Goal: Use online tool/utility: Utilize a website feature to perform a specific function

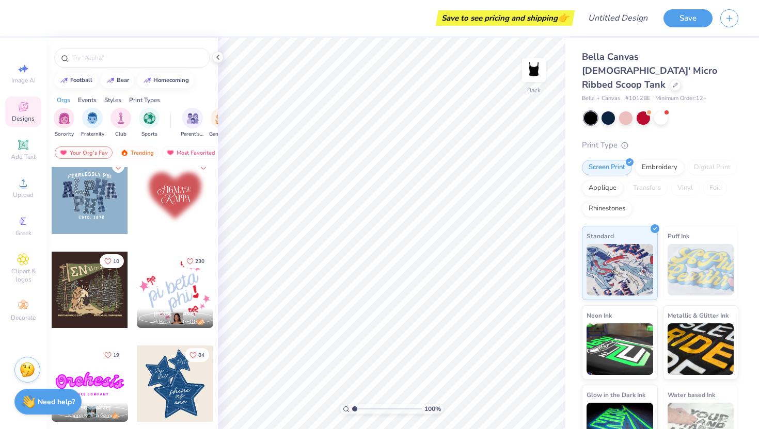
scroll to position [1335, 0]
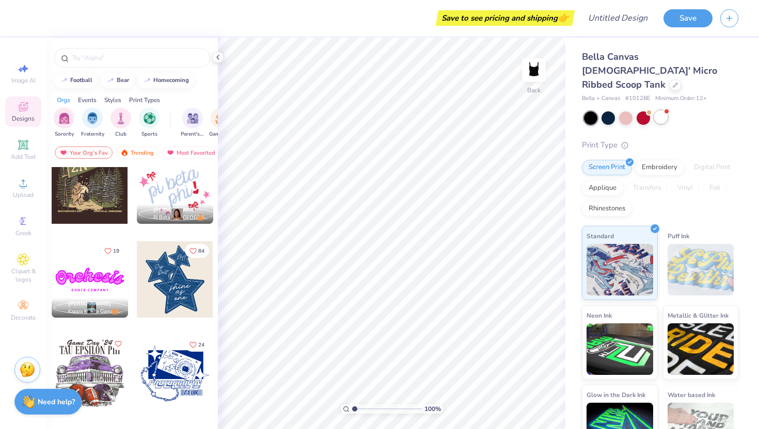
click at [663, 110] on div at bounding box center [660, 116] width 13 height 13
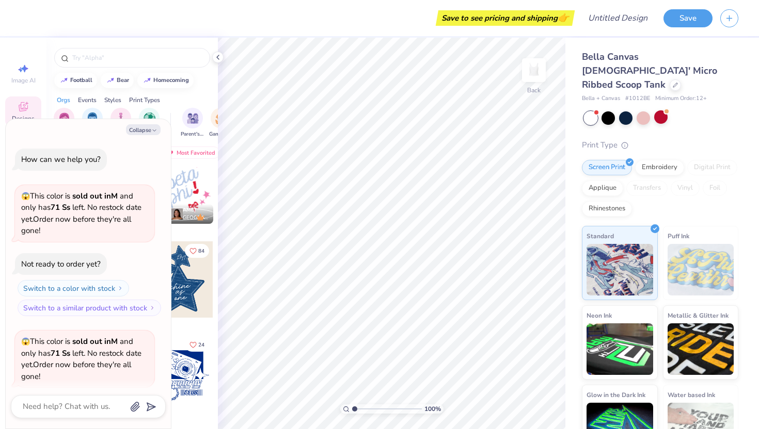
scroll to position [80, 0]
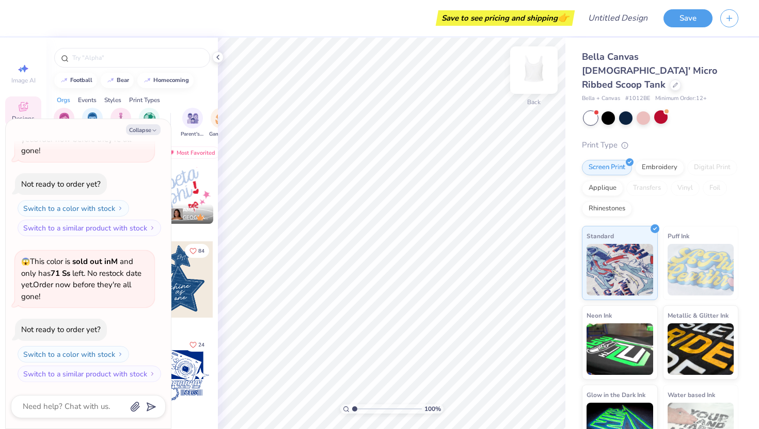
click at [535, 67] on img at bounding box center [533, 70] width 41 height 41
click at [149, 130] on button "Collapse" at bounding box center [143, 129] width 35 height 11
type textarea "x"
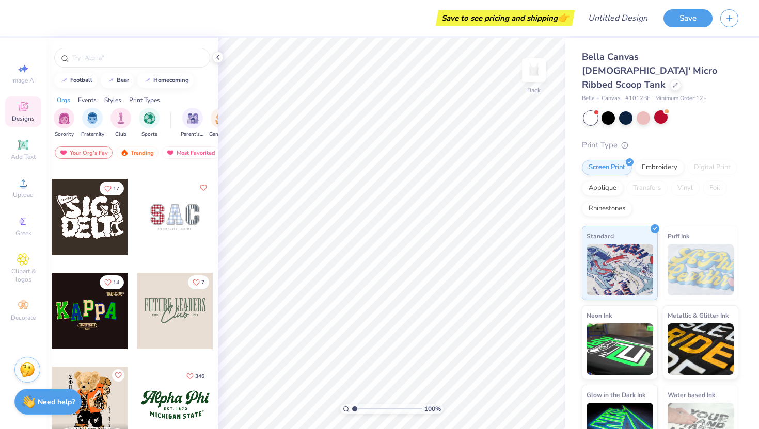
scroll to position [0, 0]
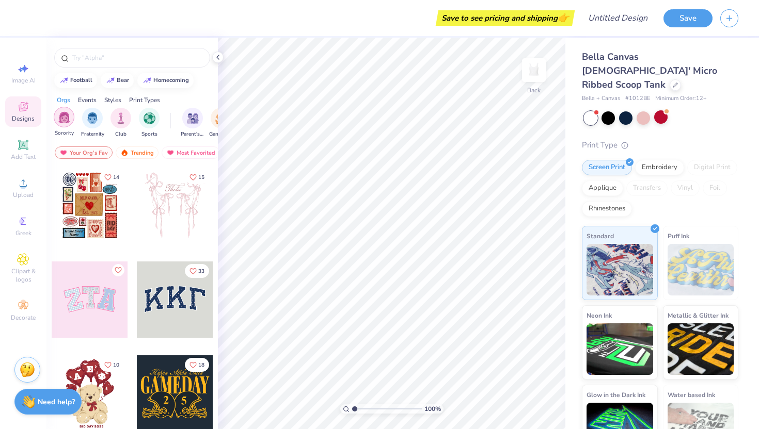
click at [62, 118] on img "filter for Sorority" at bounding box center [64, 117] width 12 height 12
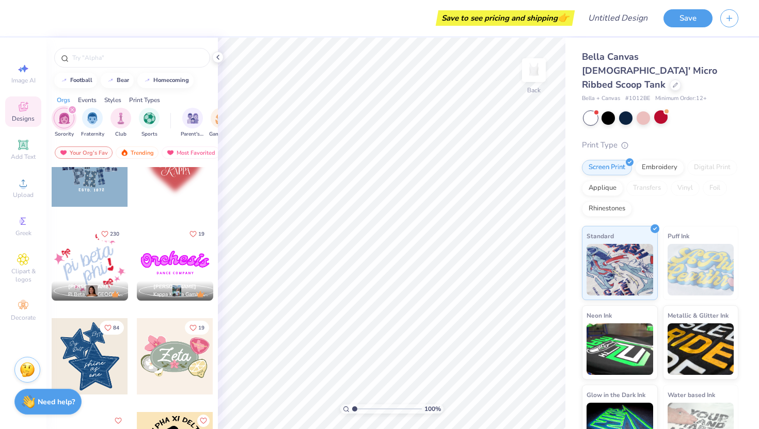
scroll to position [896, 0]
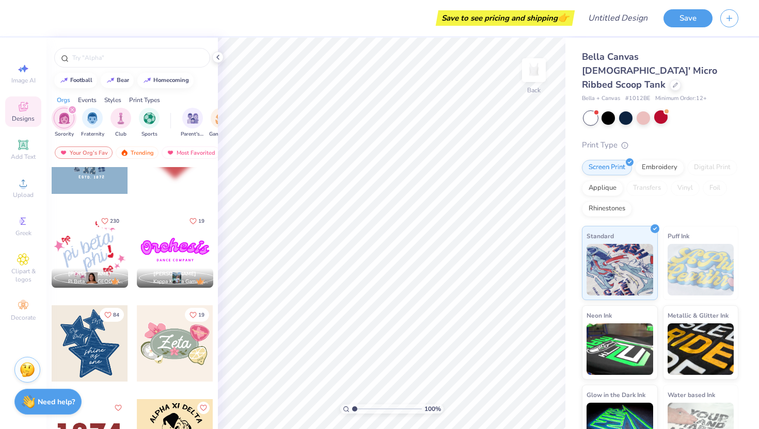
click at [101, 340] on div at bounding box center [90, 344] width 76 height 76
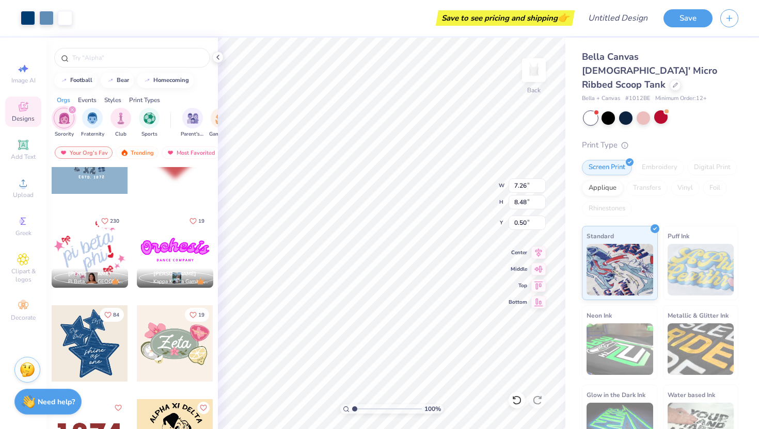
type input "0.50"
type input "5.12"
type input "5.98"
type input "1.56"
type input "2.75"
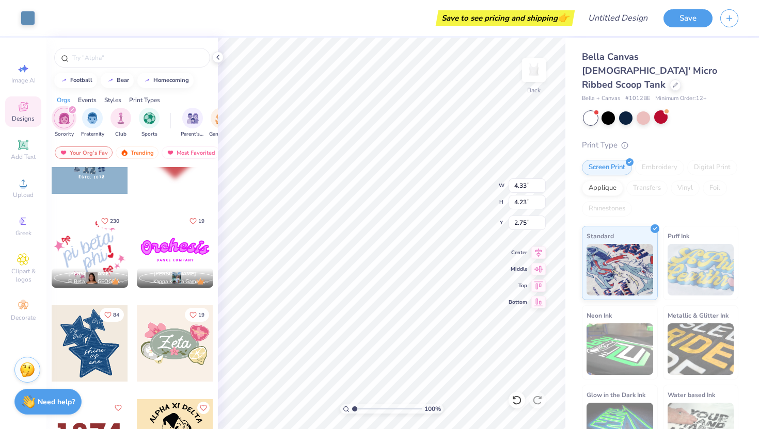
type input "3.11"
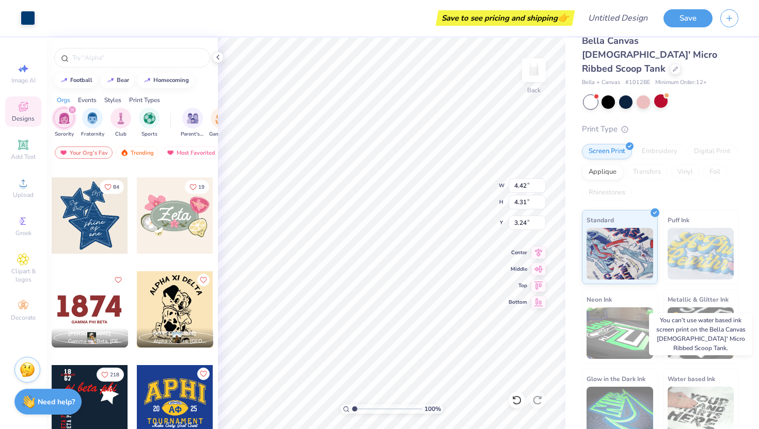
scroll to position [0, 0]
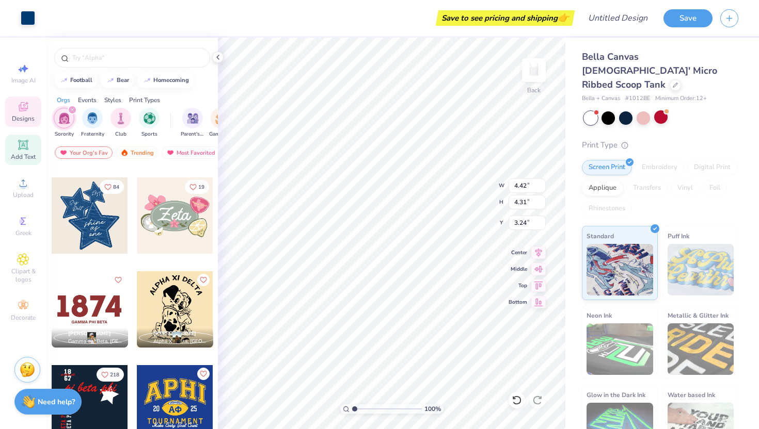
click at [23, 145] on icon at bounding box center [23, 145] width 8 height 8
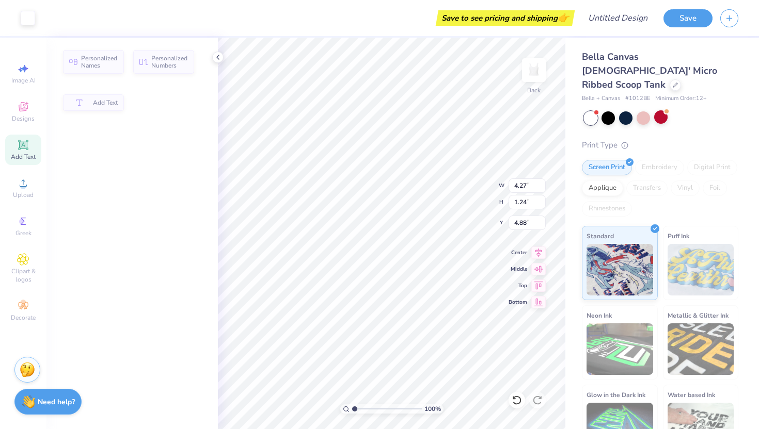
type input "4.27"
type input "1.24"
type input "4.88"
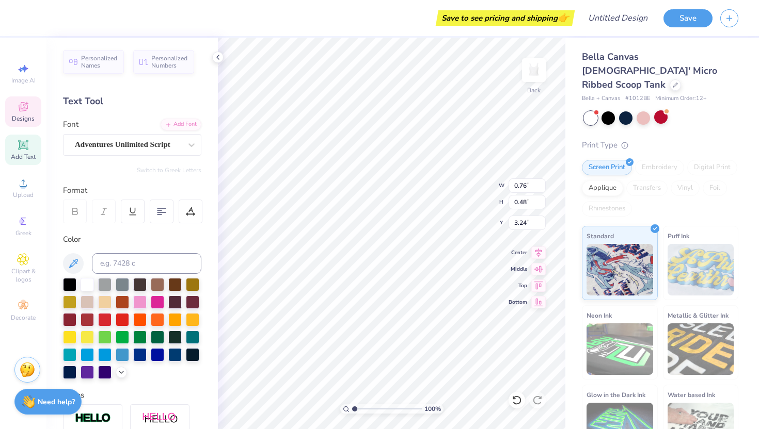
type input "0.76"
type input "0.48"
type input "3.24"
type input "0.97"
type input "0.42"
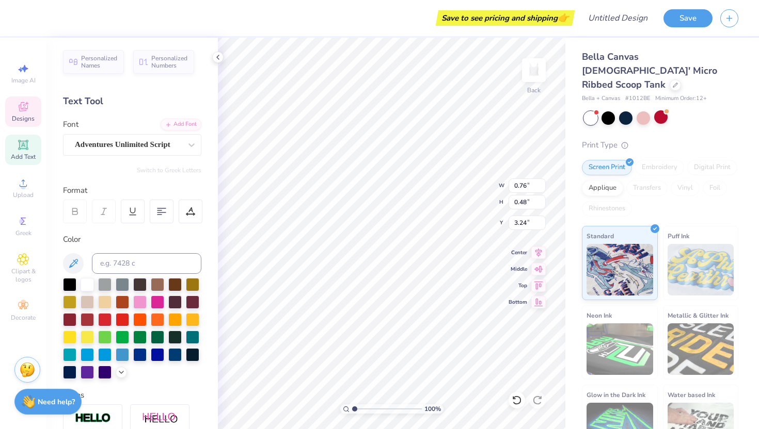
type input "3.72"
type textarea "theta"
type input "3.1"
type textarea "x"
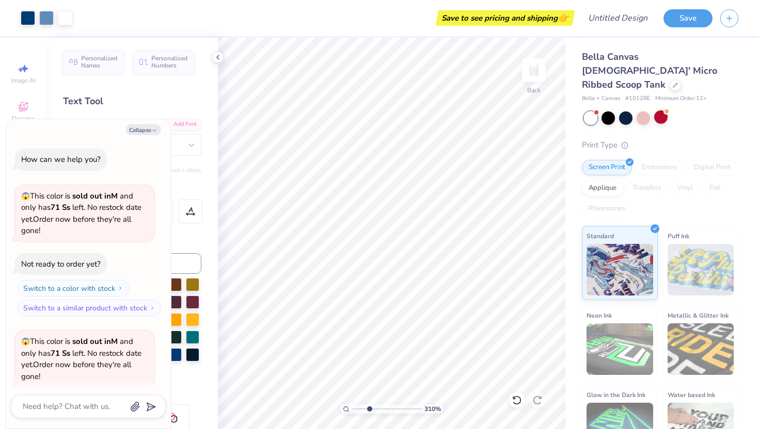
type input "3.28"
type textarea "x"
type input "3.41"
type textarea "x"
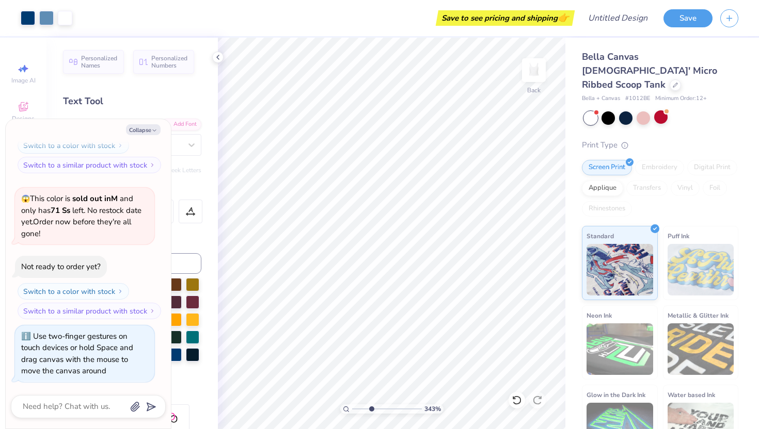
drag, startPoint x: 353, startPoint y: 408, endPoint x: 370, endPoint y: 409, distance: 17.0
type input "3.38"
click at [371, 409] on input "range" at bounding box center [387, 409] width 70 height 9
type textarea "x"
type input "3.48"
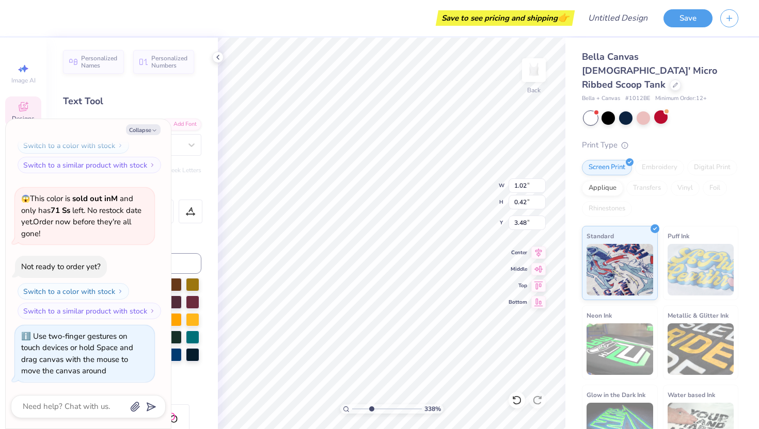
type textarea "x"
type input "0.41"
type input "0.44"
type input "2.35"
type textarea "x"
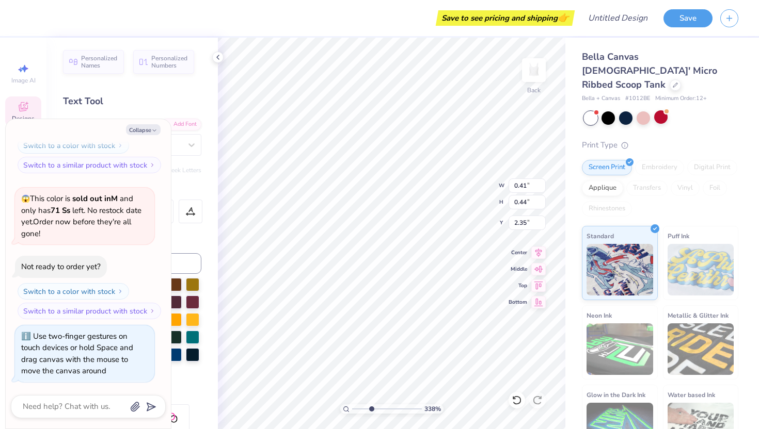
type input "2.43"
type textarea "x"
type input "2.39"
type textarea "x"
type textarea "1"
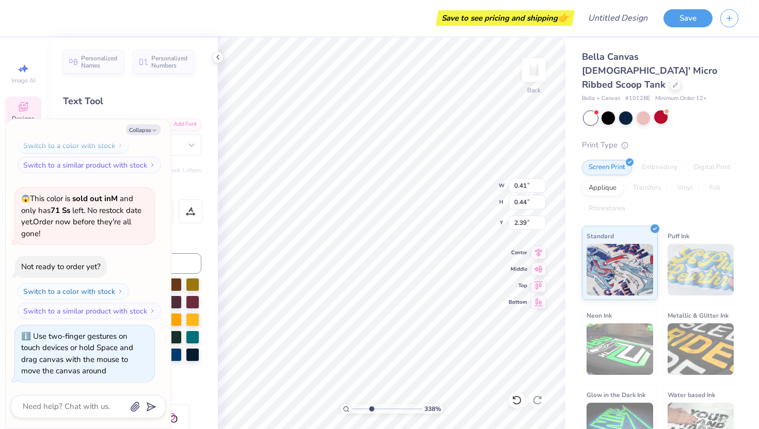
type textarea "x"
type textarea "19"
type textarea "x"
type input "2.43"
type textarea "x"
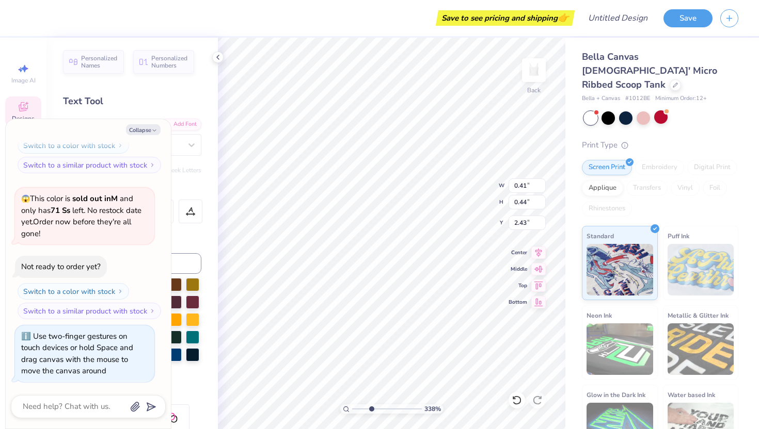
type textarea "1"
type textarea "x"
type textarea "7"
type textarea "x"
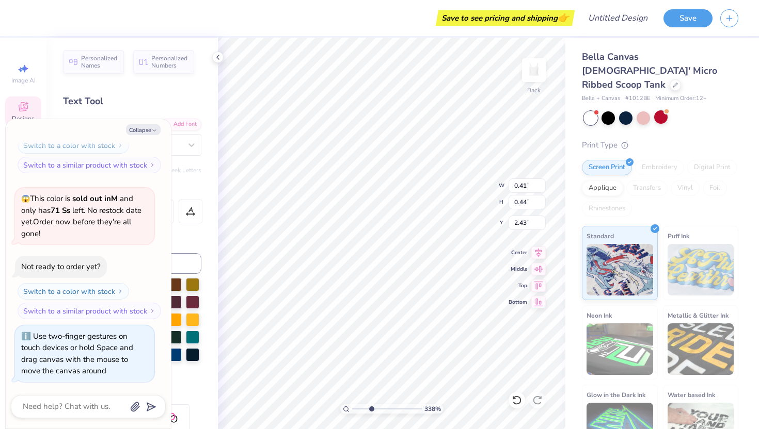
type textarea "70"
type textarea "x"
type textarea "1"
type textarea "x"
type textarea "18"
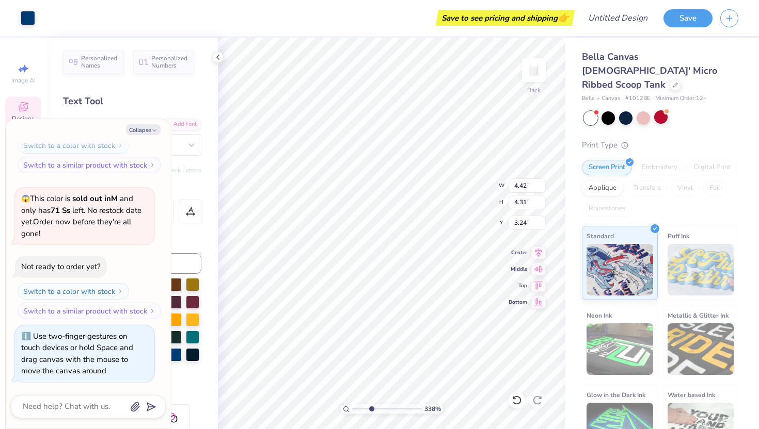
type textarea "x"
type input "1.88"
type input "0.71"
type input "4.87"
type textarea "x"
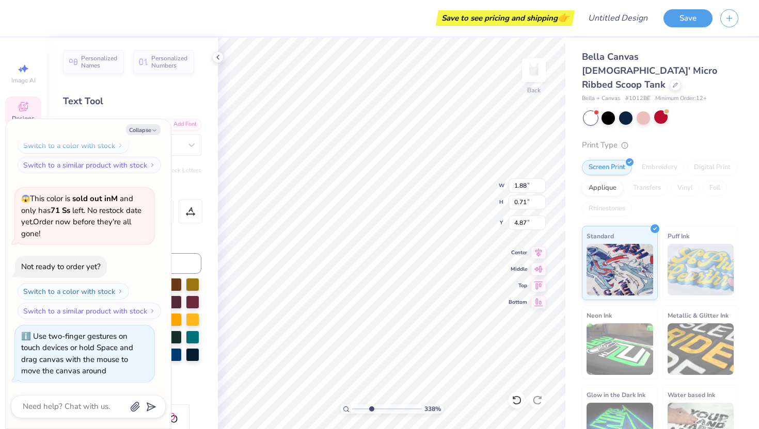
type textarea "x"
type input "0.82"
type input "0.43"
type input "5.49"
type textarea "x"
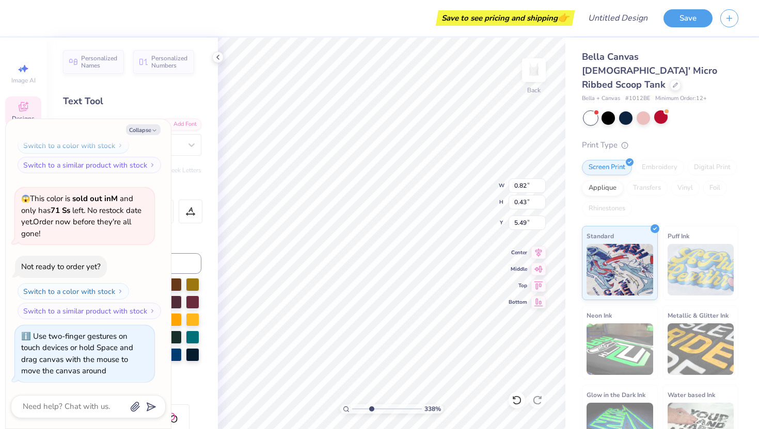
type textarea "x"
type input "1.10"
type input "0.32"
type input "6.04"
type textarea "x"
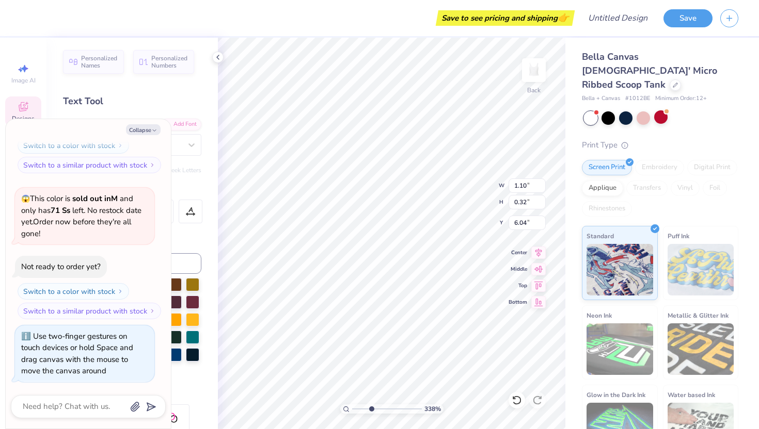
type textarea "x"
type input "4.42"
type input "4.31"
type input "3.24"
click at [513, 399] on icon at bounding box center [514, 398] width 2 height 2
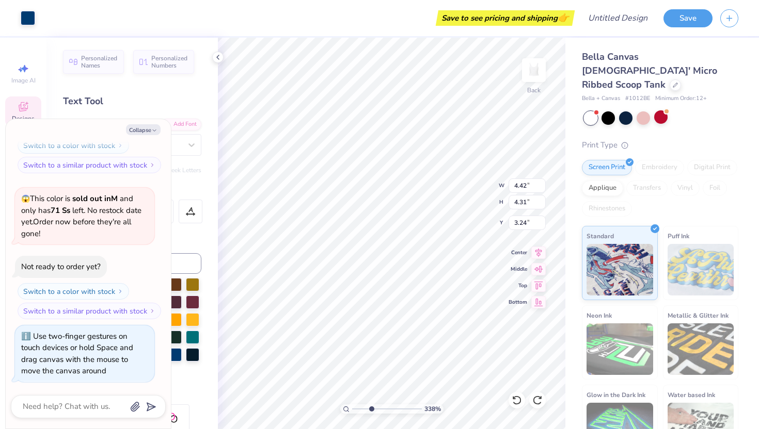
type textarea "x"
type input "1.10"
type input "0.32"
type input "6.04"
type textarea "x"
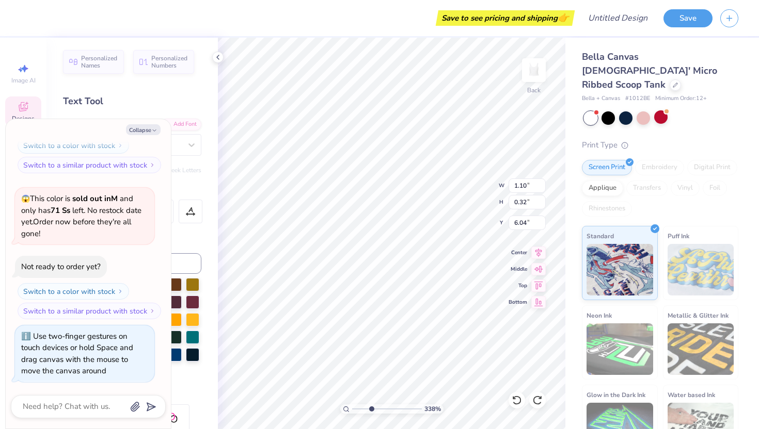
type input "5.34"
type textarea "x"
type textarea "l"
type textarea "x"
type textarea "li"
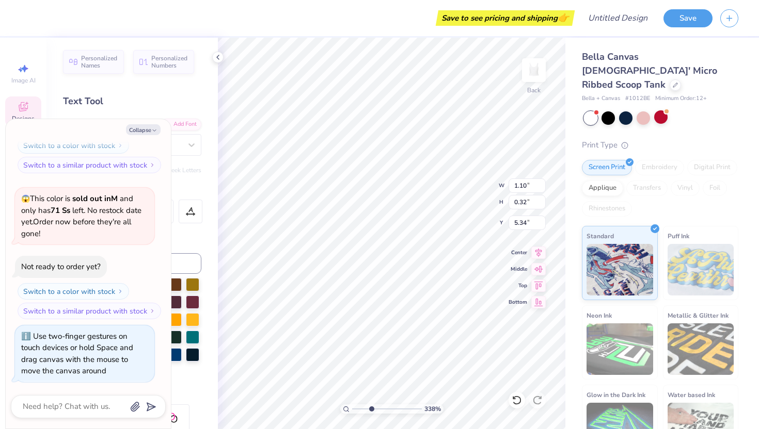
type textarea "x"
type textarea "lit"
type textarea "x"
type textarea "litt"
type textarea "x"
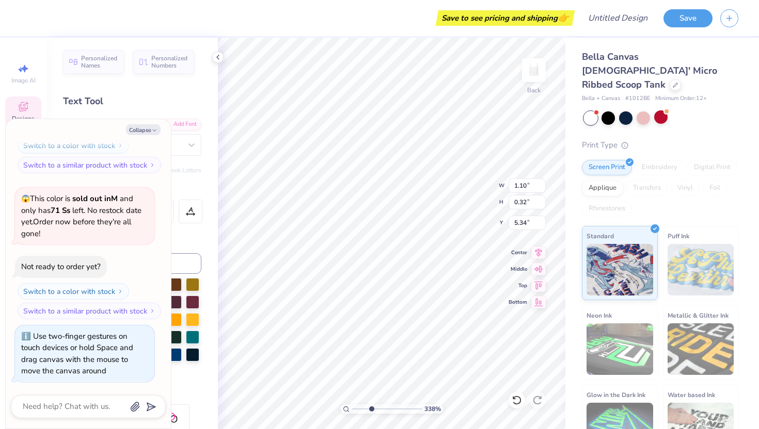
type textarea "littl"
type textarea "x"
type textarea "little"
type textarea "x"
type input "4.42"
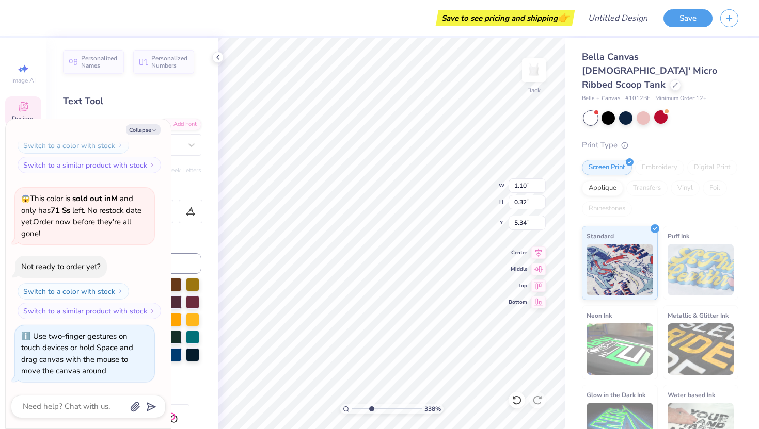
type input "4.31"
type input "3.24"
type textarea "x"
drag, startPoint x: 370, startPoint y: 409, endPoint x: 360, endPoint y: 409, distance: 9.3
type input "1.91"
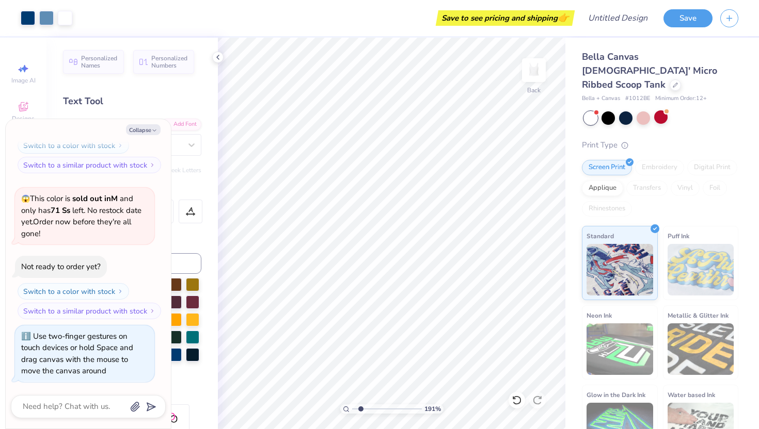
click at [360, 409] on input "range" at bounding box center [387, 409] width 70 height 9
click at [518, 399] on icon at bounding box center [517, 400] width 10 height 10
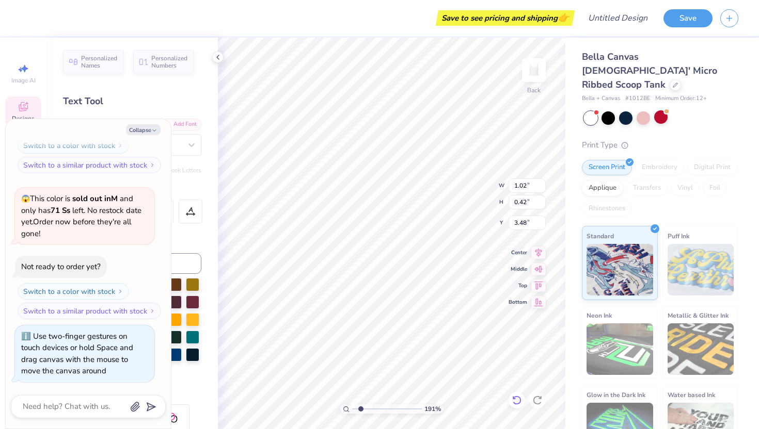
click at [518, 399] on icon at bounding box center [517, 400] width 10 height 10
click at [539, 399] on icon at bounding box center [540, 398] width 2 height 2
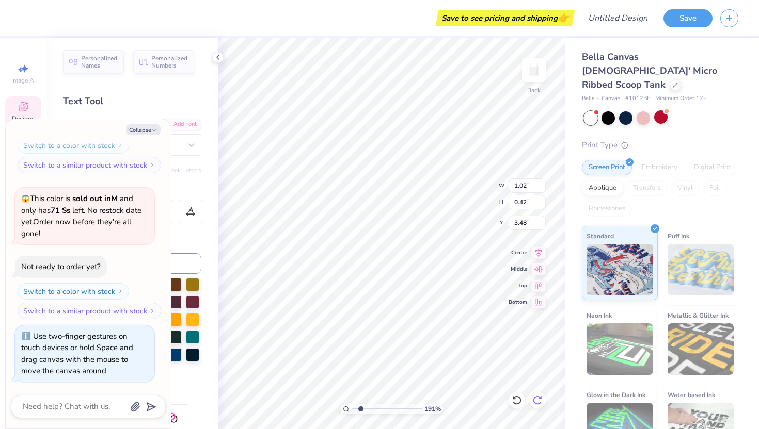
click at [539, 399] on icon at bounding box center [540, 398] width 2 height 2
click at [165, 97] on div "Text Tool" at bounding box center [132, 101] width 138 height 14
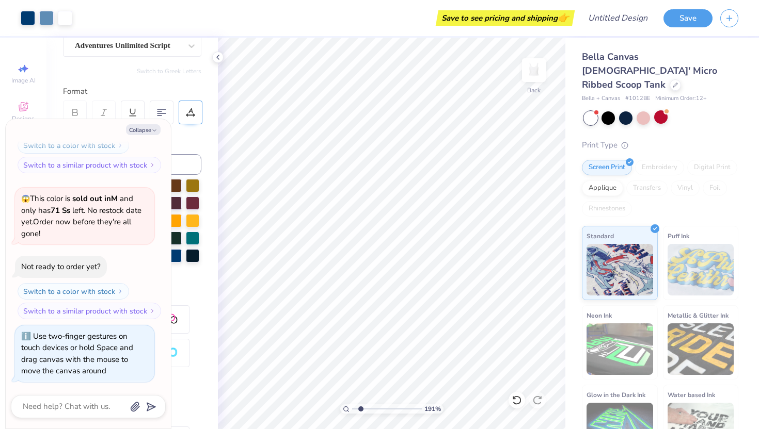
scroll to position [170, 0]
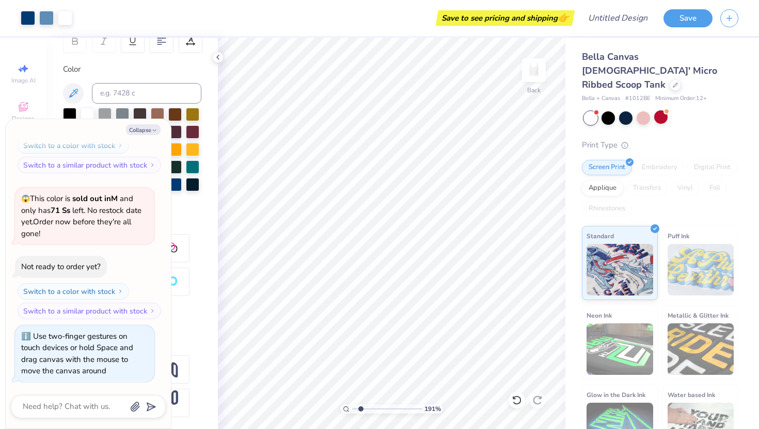
click at [194, 250] on div at bounding box center [132, 281] width 138 height 95
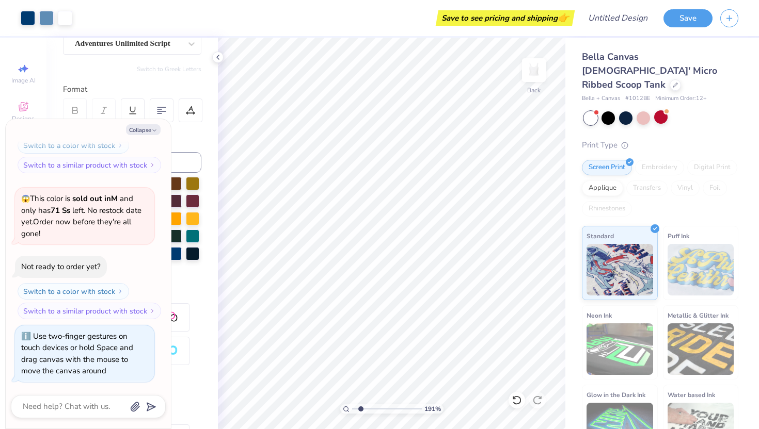
scroll to position [0, 0]
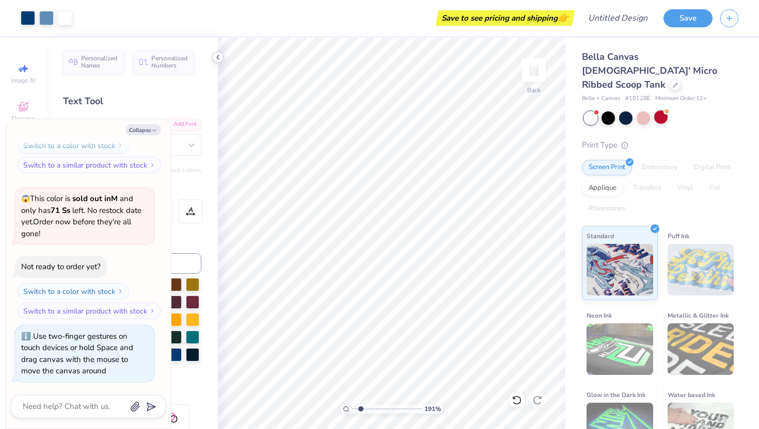
click at [217, 60] on icon at bounding box center [218, 57] width 8 height 8
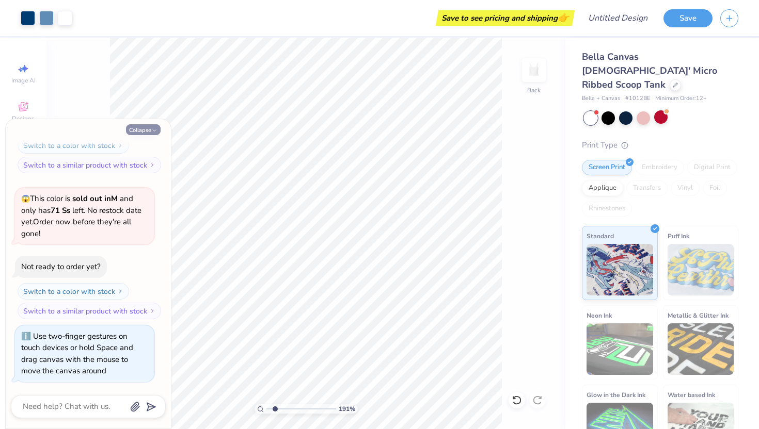
click at [151, 130] on button "Collapse" at bounding box center [143, 129] width 35 height 11
type textarea "x"
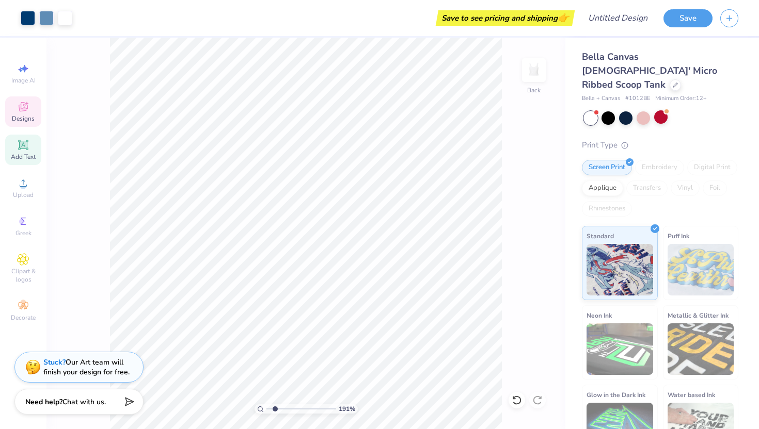
click at [26, 117] on span "Designs" at bounding box center [23, 119] width 23 height 8
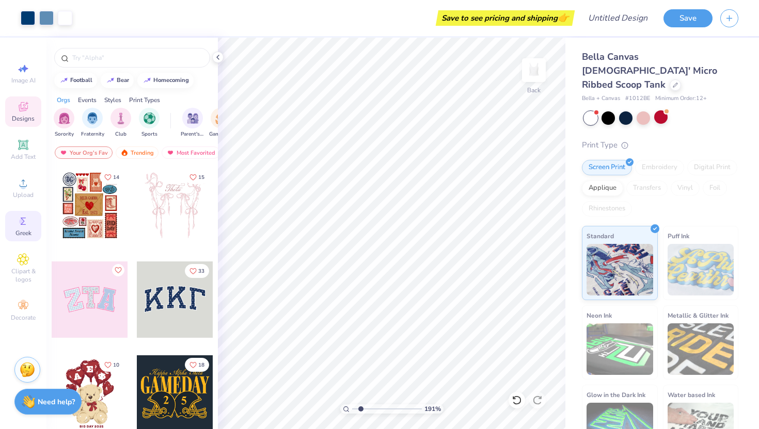
click at [28, 224] on icon at bounding box center [23, 221] width 12 height 12
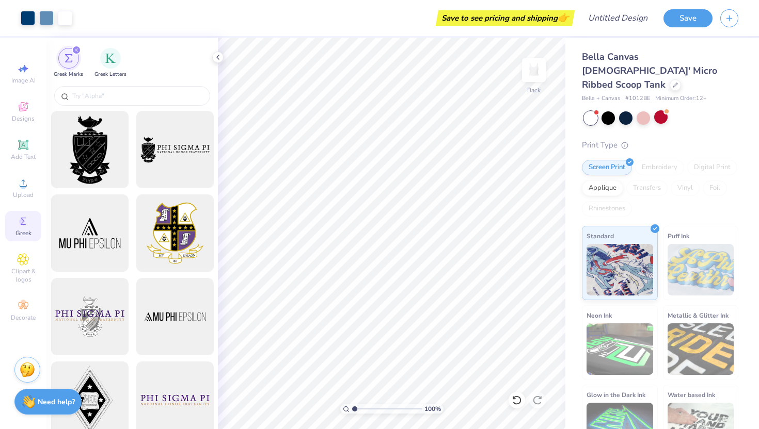
drag, startPoint x: 359, startPoint y: 408, endPoint x: 346, endPoint y: 408, distance: 12.4
type input "1"
click at [352, 408] on input "range" at bounding box center [387, 409] width 70 height 9
